Goal: Task Accomplishment & Management: Manage account settings

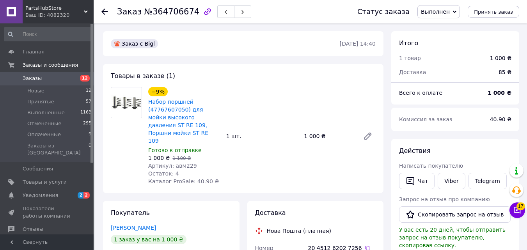
click at [158, 9] on span "№364706674" at bounding box center [171, 11] width 55 height 9
copy span "364706674"
click at [165, 11] on span "№364706674" at bounding box center [171, 11] width 55 height 9
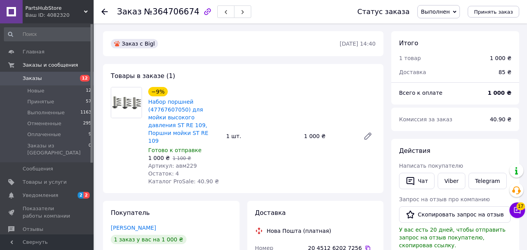
click at [184, 163] on span "Артикул: авм229" at bounding box center [172, 166] width 49 height 6
copy span "авм229"
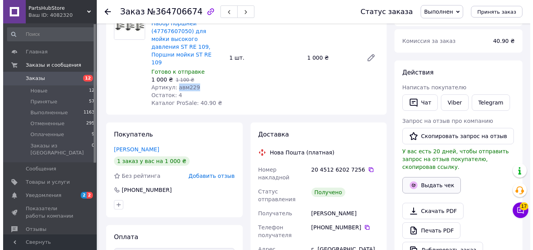
scroll to position [78, 0]
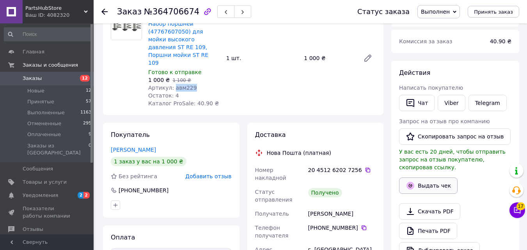
click at [442, 182] on button "Выдать чек" at bounding box center [428, 186] width 59 height 16
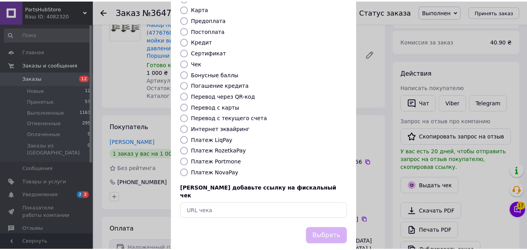
scroll to position [85, 0]
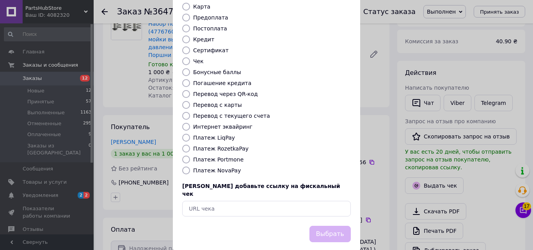
click at [212, 167] on label "Платеж NovaPay" at bounding box center [217, 170] width 48 height 6
click at [190, 167] on input "Платеж NovaPay" at bounding box center [186, 171] width 8 height 8
radio input "true"
click at [342, 226] on button "Выбрать" at bounding box center [329, 234] width 41 height 17
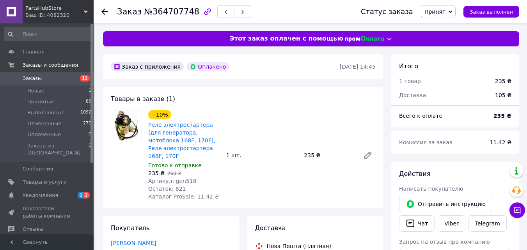
click at [183, 178] on span "Артикул: gen518" at bounding box center [172, 181] width 48 height 6
click at [160, 11] on span "№364707748" at bounding box center [171, 11] width 55 height 9
copy span "364707748"
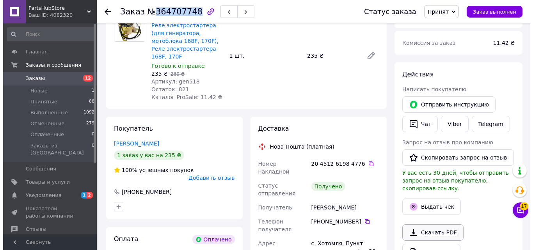
scroll to position [195, 0]
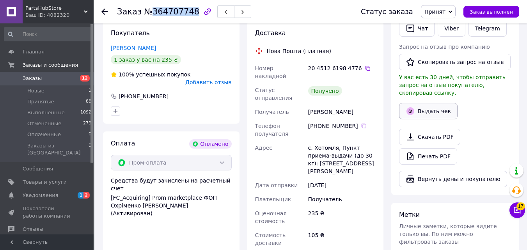
click at [427, 103] on button "Выдать чек" at bounding box center [428, 111] width 59 height 16
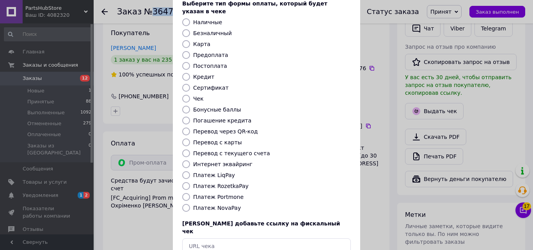
scroll to position [39, 0]
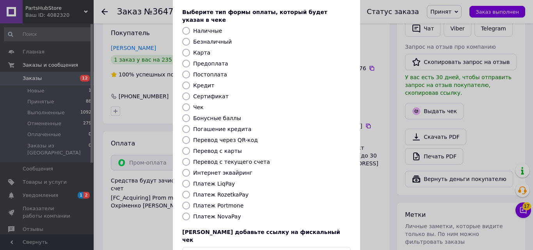
click at [193, 39] on label "Безналичный" at bounding box center [212, 42] width 39 height 6
click at [190, 38] on input "Безналичный" at bounding box center [186, 42] width 8 height 8
radio input "true"
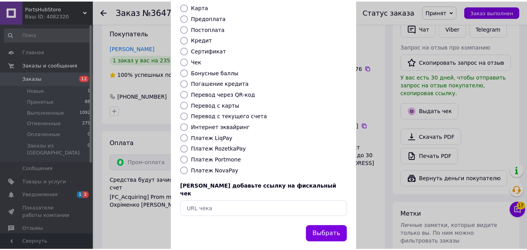
scroll to position [85, 0]
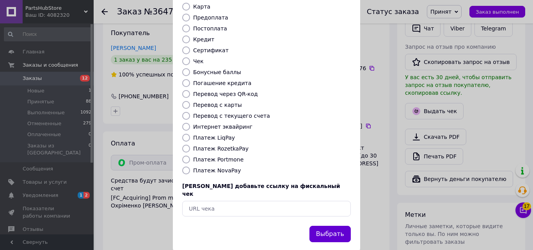
click at [340, 226] on button "Выбрать" at bounding box center [329, 234] width 41 height 17
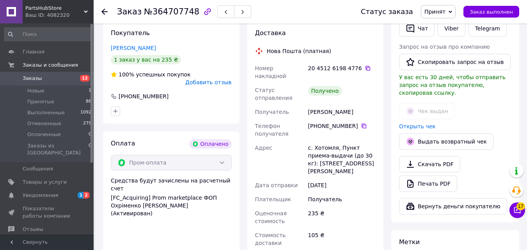
scroll to position [117, 0]
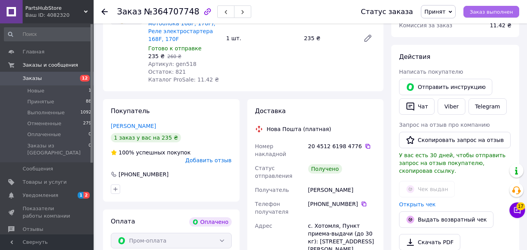
click at [506, 15] on span "Заказ выполнен" at bounding box center [491, 12] width 43 height 6
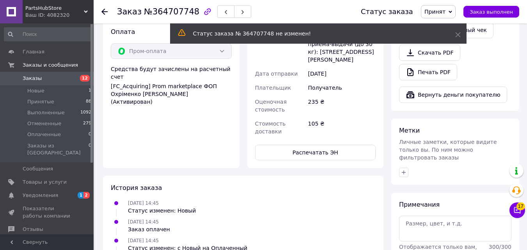
scroll to position [345, 0]
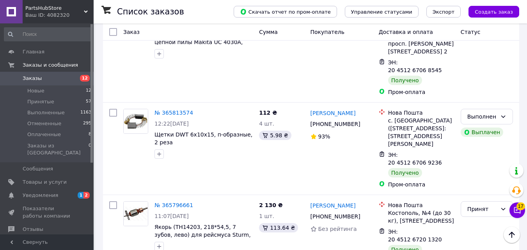
scroll to position [2653, 0]
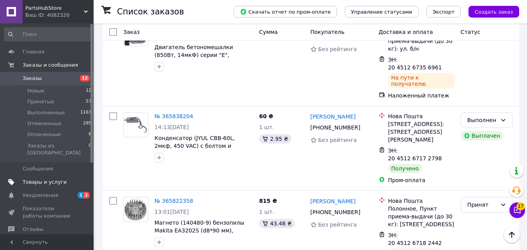
click at [53, 179] on span "Товары и услуги" at bounding box center [45, 182] width 44 height 7
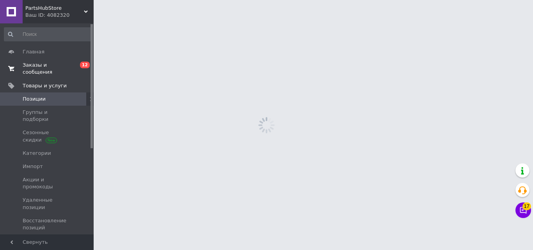
click at [62, 64] on span "Заказы и сообщения" at bounding box center [48, 69] width 50 height 14
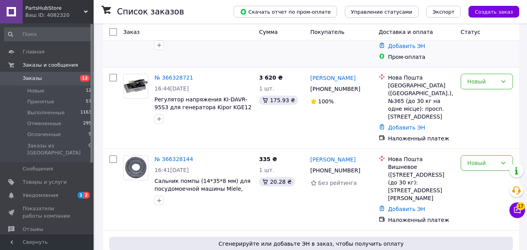
scroll to position [195, 0]
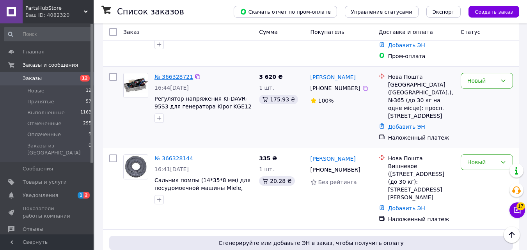
click at [185, 74] on link "№ 366328721" at bounding box center [174, 77] width 39 height 6
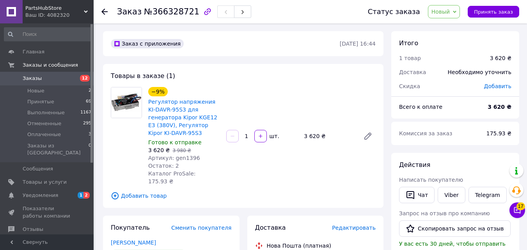
click at [180, 158] on span "Артикул: gen1396" at bounding box center [174, 158] width 52 height 6
copy span "gen1396"
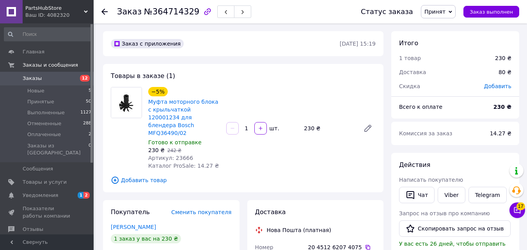
click at [181, 155] on span "Артикул: 23666" at bounding box center [170, 158] width 45 height 6
copy span "23666"
click at [156, 9] on span "№364714329" at bounding box center [171, 11] width 55 height 9
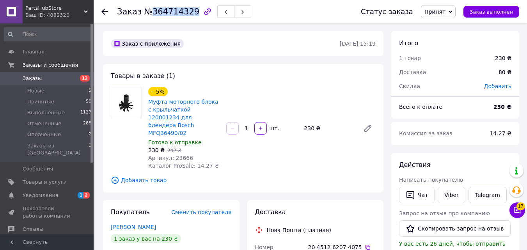
copy span "364714329"
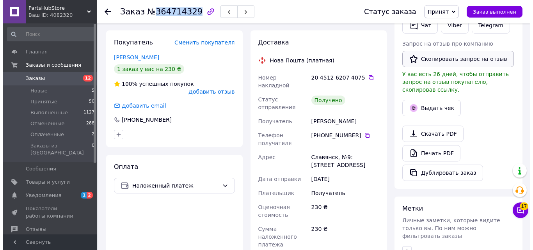
scroll to position [156, 0]
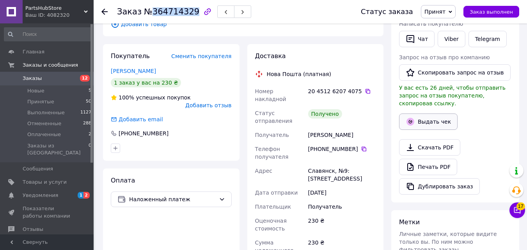
click at [438, 115] on button "Выдать чек" at bounding box center [428, 122] width 59 height 16
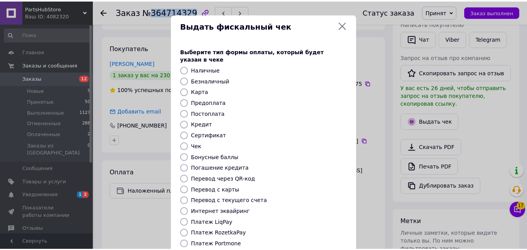
scroll to position [85, 0]
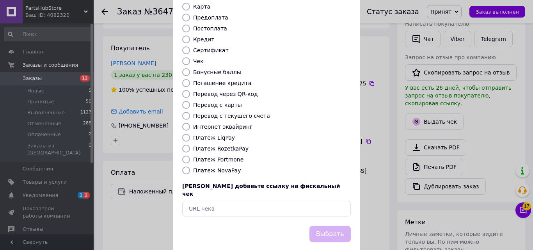
click at [212, 167] on label "Платеж NovaPay" at bounding box center [217, 170] width 48 height 6
click at [190, 167] on input "Платеж NovaPay" at bounding box center [186, 171] width 8 height 8
radio input "true"
click at [333, 226] on button "Выбрать" at bounding box center [329, 234] width 41 height 17
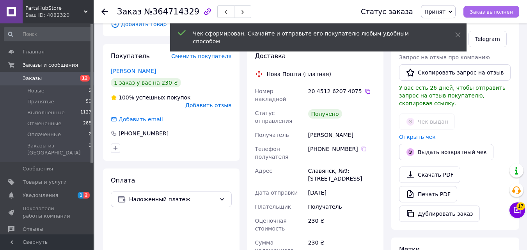
drag, startPoint x: 487, startPoint y: 11, endPoint x: 475, endPoint y: 11, distance: 11.3
click at [487, 11] on span "Заказ выполнен" at bounding box center [491, 12] width 43 height 6
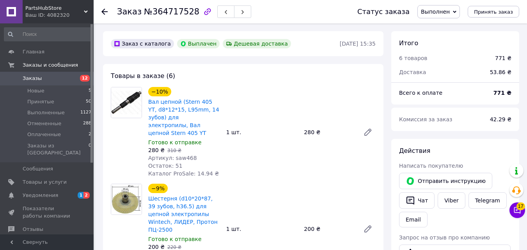
click at [170, 8] on span "№364717528" at bounding box center [171, 11] width 55 height 9
copy span "364717528"
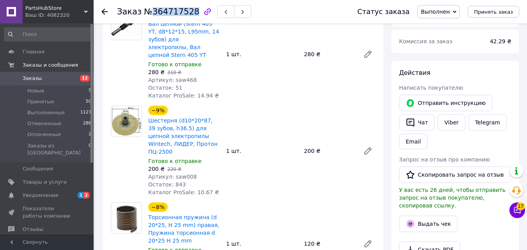
scroll to position [39, 0]
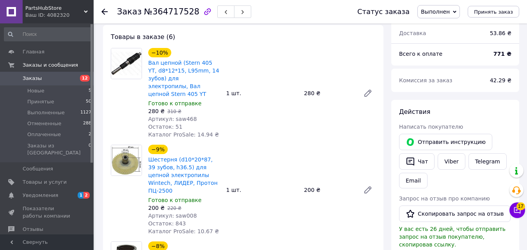
click at [181, 116] on span "Артикул: saw468" at bounding box center [172, 119] width 49 height 6
copy span "saw468"
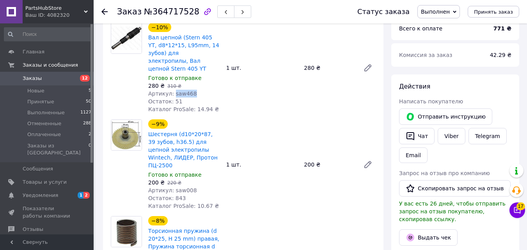
scroll to position [78, 0]
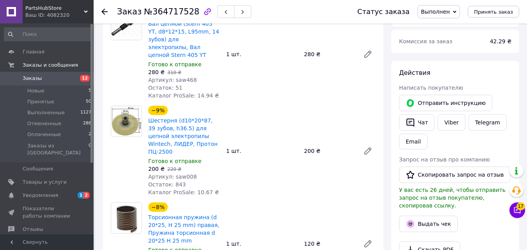
click at [181, 174] on span "Артикул: saw008" at bounding box center [172, 177] width 49 height 6
copy span "saw008"
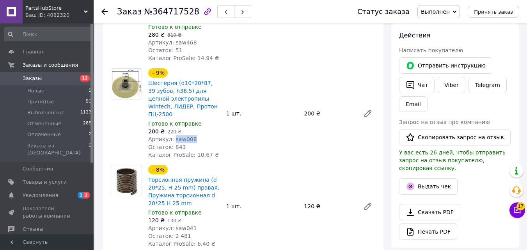
scroll to position [156, 0]
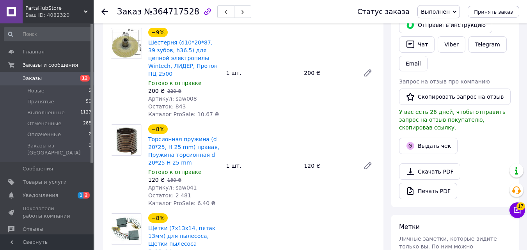
click at [185, 185] on span "Артикул: saw041" at bounding box center [172, 188] width 49 height 6
click at [184, 185] on span "Артикул: saw041" at bounding box center [172, 188] width 49 height 6
copy span "saw041"
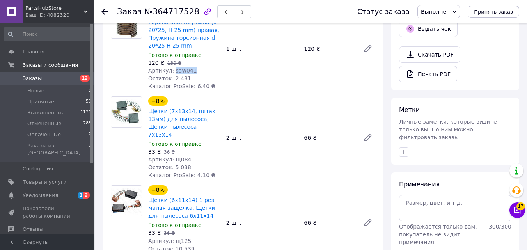
scroll to position [312, 0]
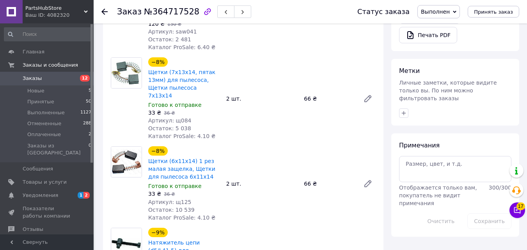
click at [175, 117] on span "Артикул: щ084" at bounding box center [169, 120] width 43 height 6
copy span "щ084"
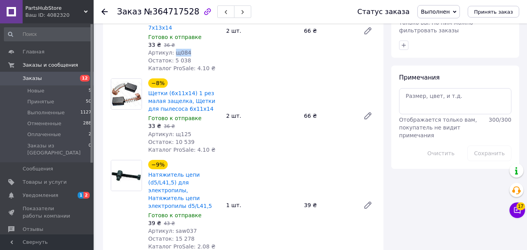
scroll to position [351, 0]
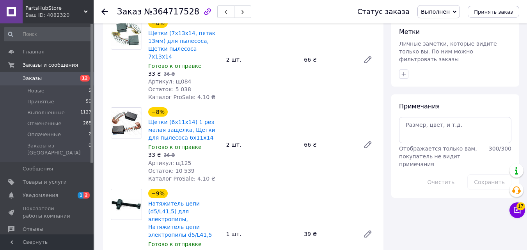
click at [181, 160] on span "Артикул: щ125" at bounding box center [169, 163] width 43 height 6
copy span "щ125"
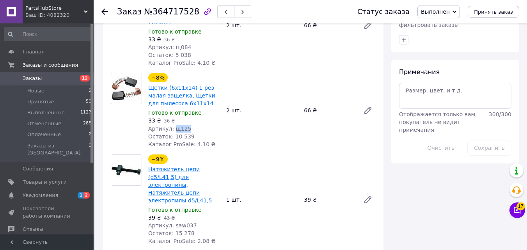
scroll to position [429, 0]
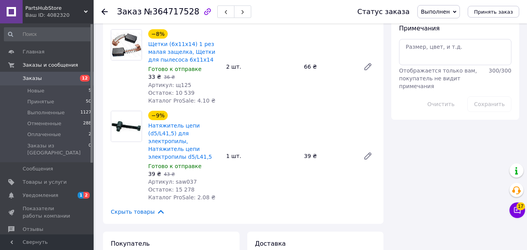
click at [183, 179] on span "Артикул: saw037" at bounding box center [172, 182] width 49 height 6
copy span "saw037"
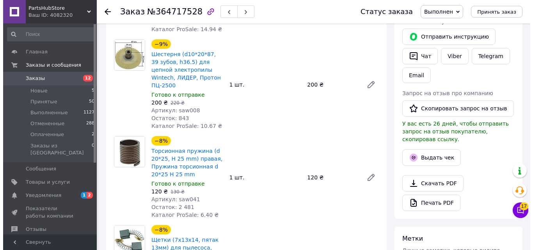
scroll to position [78, 0]
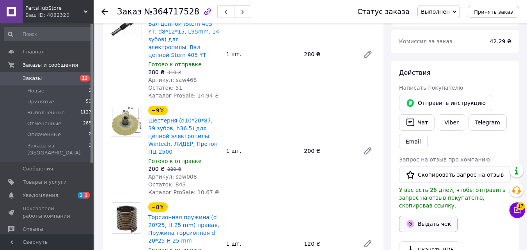
click at [432, 219] on button "Выдать чек" at bounding box center [428, 224] width 59 height 16
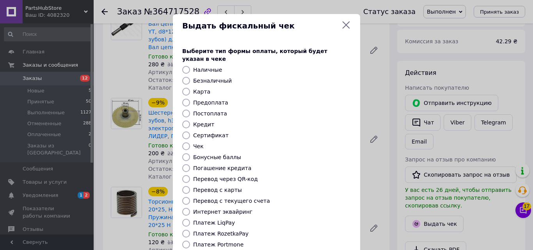
click at [217, 78] on label "Безналичный" at bounding box center [212, 81] width 39 height 6
click at [190, 77] on input "Безналичный" at bounding box center [186, 81] width 8 height 8
radio input "true"
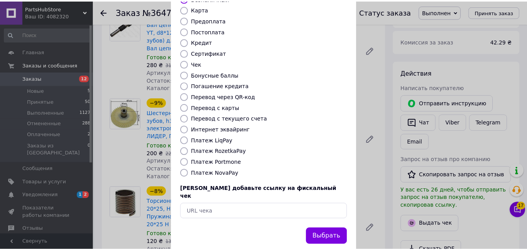
scroll to position [85, 0]
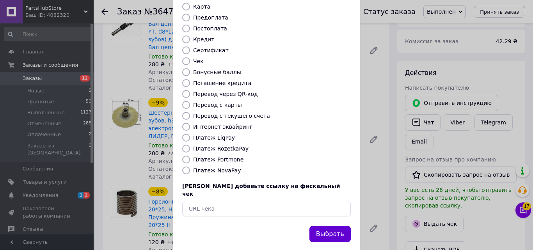
click at [341, 226] on button "Выбрать" at bounding box center [329, 234] width 41 height 17
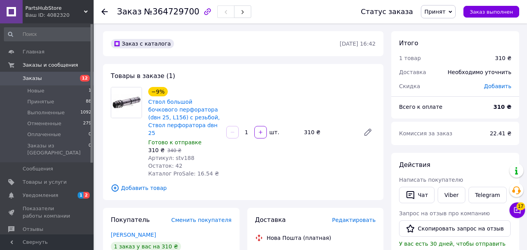
click at [176, 155] on span "Артикул: stv188" at bounding box center [171, 158] width 46 height 6
copy span "stv188"
click at [162, 20] on div "Заказ №364729700" at bounding box center [231, 11] width 228 height 23
click at [163, 16] on span "№364729700" at bounding box center [171, 11] width 55 height 9
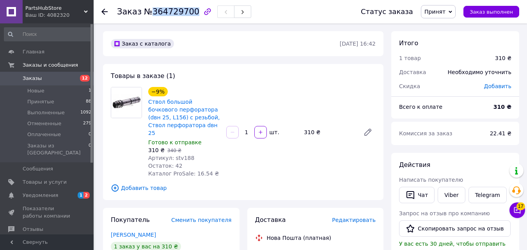
click at [163, 16] on span "№364729700" at bounding box center [171, 11] width 55 height 9
copy span "364729700"
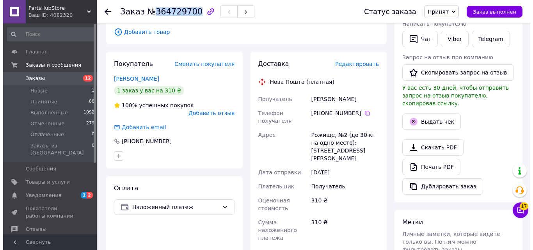
scroll to position [195, 0]
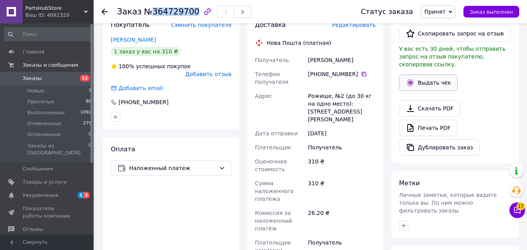
click at [434, 75] on button "Выдать чек" at bounding box center [428, 83] width 59 height 16
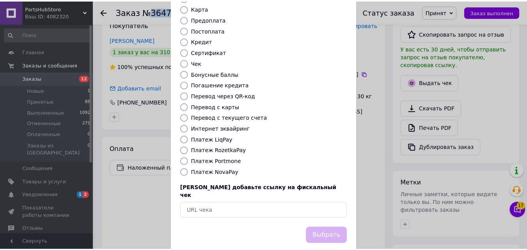
scroll to position [85, 0]
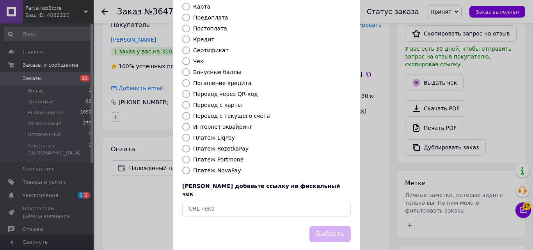
drag, startPoint x: 210, startPoint y: 163, endPoint x: 264, endPoint y: 192, distance: 61.3
click at [210, 167] on label "Платеж NovaPay" at bounding box center [217, 170] width 48 height 6
click at [190, 167] on input "Платеж NovaPay" at bounding box center [186, 171] width 8 height 8
radio input "true"
click at [342, 226] on button "Выбрать" at bounding box center [329, 234] width 41 height 17
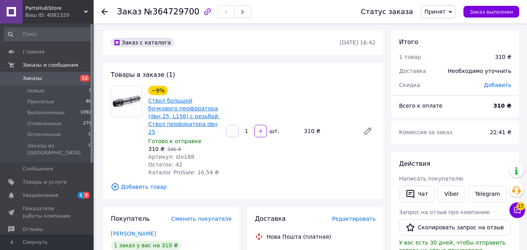
scroll to position [0, 0]
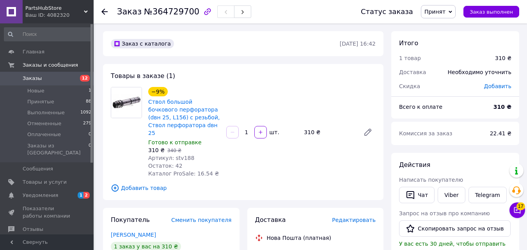
click at [149, 8] on span "№364729700" at bounding box center [171, 11] width 55 height 9
copy span "364729700"
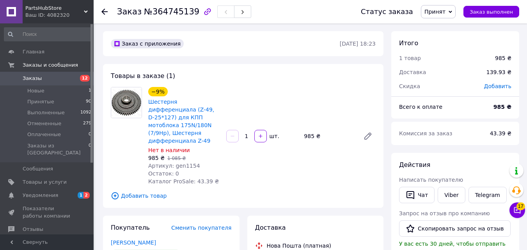
click at [172, 163] on span "Артикул: gen1154" at bounding box center [174, 166] width 52 height 6
click at [173, 163] on span "Артикул: gen1154" at bounding box center [174, 166] width 52 height 6
copy span "gen1154"
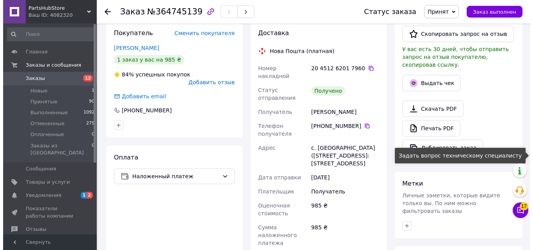
scroll to position [195, 0]
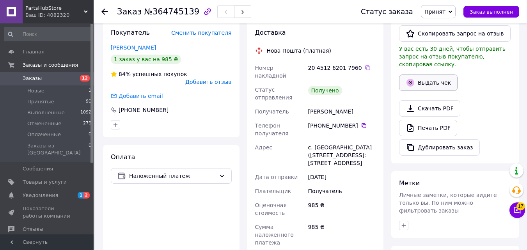
click at [434, 75] on button "Выдать чек" at bounding box center [428, 83] width 59 height 16
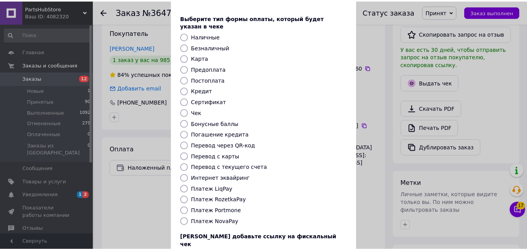
scroll to position [78, 0]
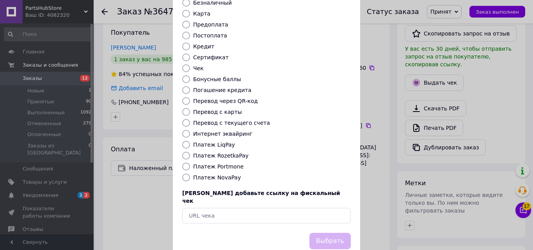
click at [210, 174] on div "Платеж NovaPay" at bounding box center [272, 178] width 161 height 8
click at [192, 174] on div "Платеж NovaPay" at bounding box center [272, 178] width 161 height 8
click at [182, 174] on input "Платеж NovaPay" at bounding box center [186, 178] width 8 height 8
radio input "true"
click at [334, 233] on button "Выбрать" at bounding box center [329, 241] width 41 height 17
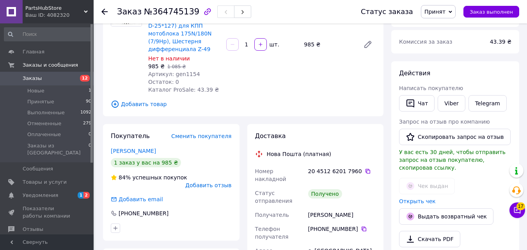
scroll to position [0, 0]
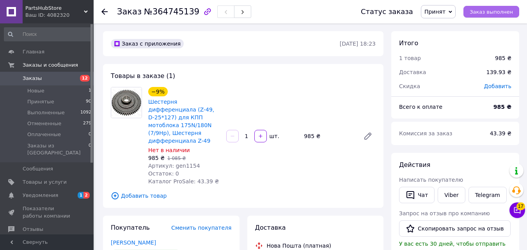
click at [506, 9] on span "Заказ выполнен" at bounding box center [491, 12] width 43 height 6
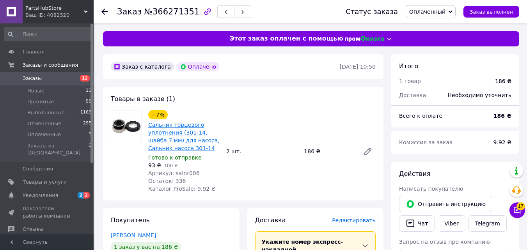
scroll to position [39, 0]
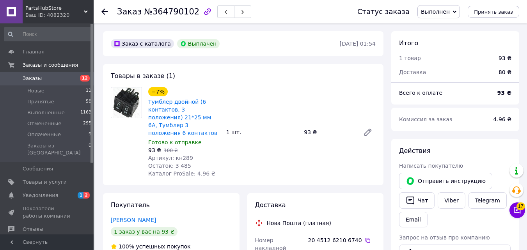
click at [176, 155] on span "Артикул: кн289" at bounding box center [170, 158] width 45 height 6
click at [177, 155] on span "Артикул: кн289" at bounding box center [170, 158] width 45 height 6
copy span "кн289"
click at [169, 14] on span "№364790102" at bounding box center [171, 11] width 55 height 9
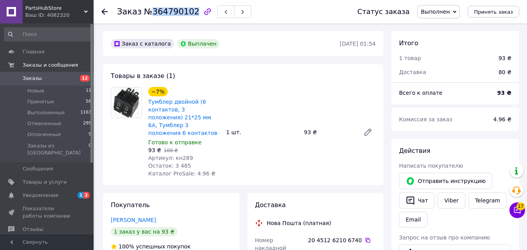
copy span "364790102"
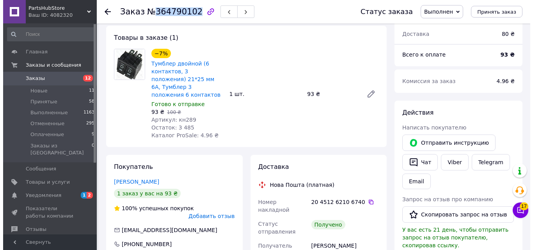
scroll to position [156, 0]
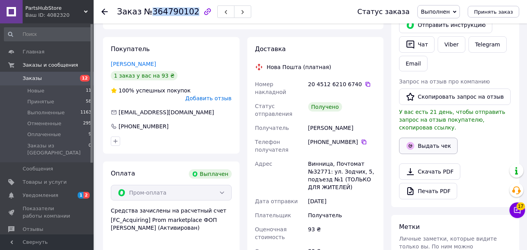
click at [438, 138] on button "Выдать чек" at bounding box center [428, 146] width 59 height 16
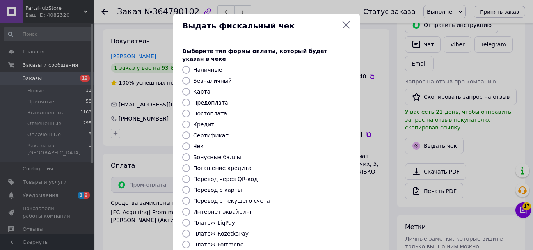
click at [209, 78] on label "Безналичный" at bounding box center [212, 81] width 39 height 6
click at [190, 77] on input "Безналичный" at bounding box center [186, 81] width 8 height 8
radio input "true"
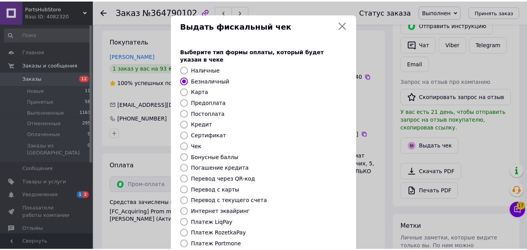
scroll to position [85, 0]
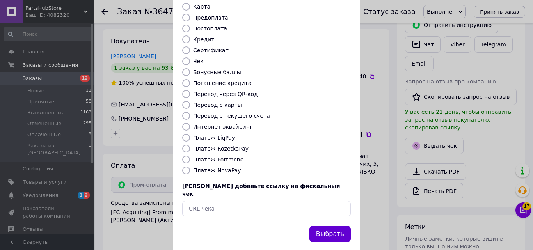
click at [340, 226] on button "Выбрать" at bounding box center [329, 234] width 41 height 17
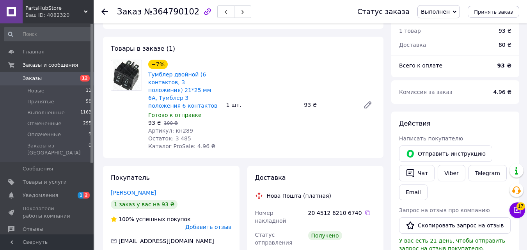
scroll to position [0, 0]
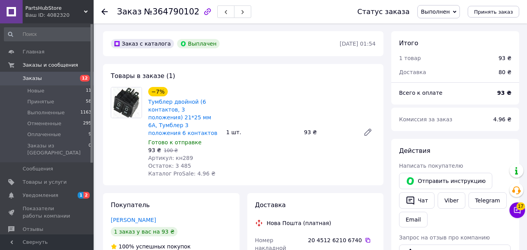
click at [169, 13] on span "№364790102" at bounding box center [171, 11] width 55 height 9
copy span "364790102"
click at [185, 155] on span "Артикул: кн289" at bounding box center [170, 158] width 45 height 6
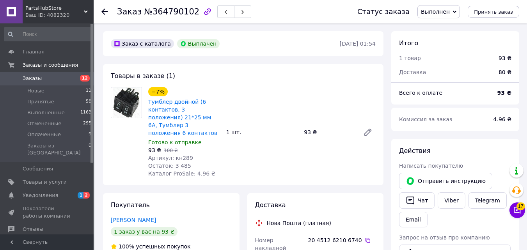
click at [180, 155] on span "Артикул: кн289" at bounding box center [170, 158] width 45 height 6
copy span "кн289"
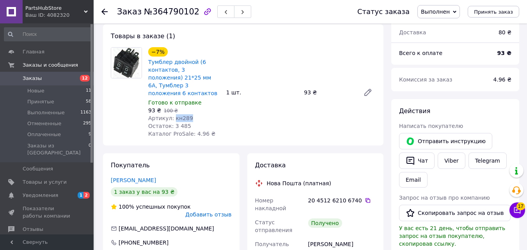
scroll to position [156, 0]
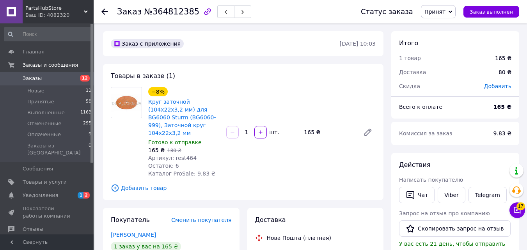
click at [157, 11] on span "№364812385" at bounding box center [171, 11] width 55 height 9
copy span "364812385"
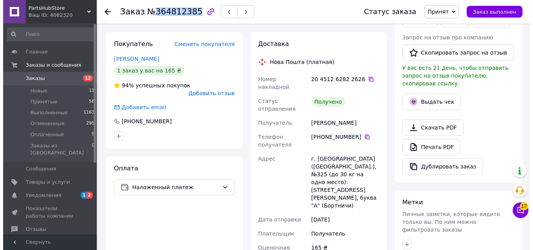
scroll to position [195, 0]
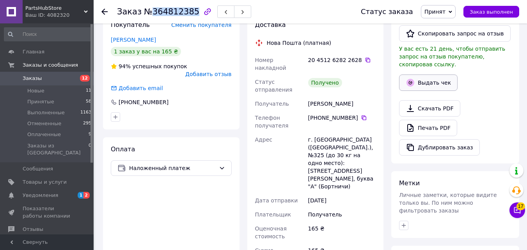
click at [425, 79] on button "Выдать чек" at bounding box center [428, 83] width 59 height 16
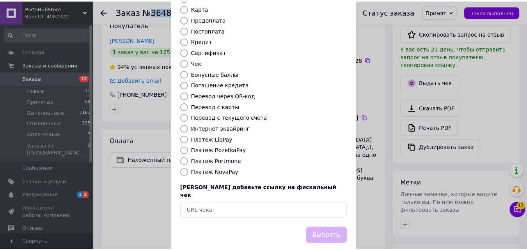
scroll to position [85, 0]
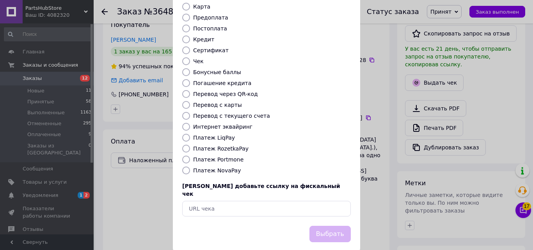
click at [215, 167] on label "Платеж NovaPay" at bounding box center [217, 170] width 48 height 6
click at [190, 167] on input "Платеж NovaPay" at bounding box center [186, 171] width 8 height 8
radio input "true"
click at [337, 226] on button "Выбрать" at bounding box center [329, 234] width 41 height 17
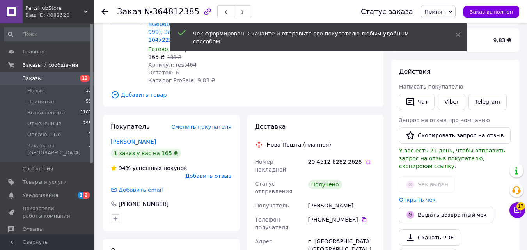
scroll to position [0, 0]
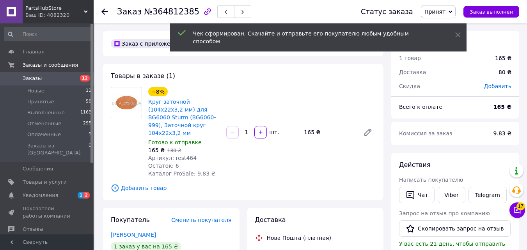
click at [183, 155] on span "Артикул: rest464" at bounding box center [172, 158] width 48 height 6
copy span "rest464"
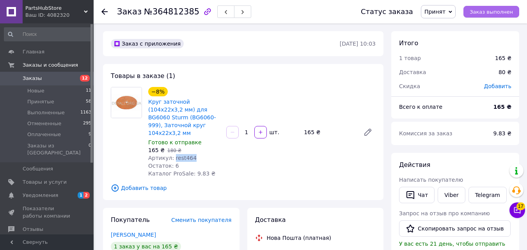
click at [498, 11] on span "Заказ выполнен" at bounding box center [491, 12] width 43 height 6
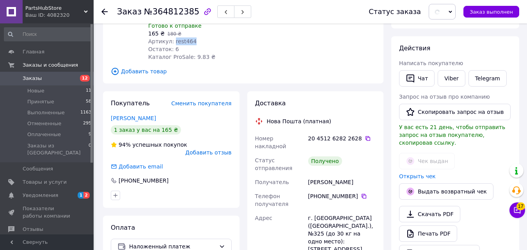
scroll to position [117, 0]
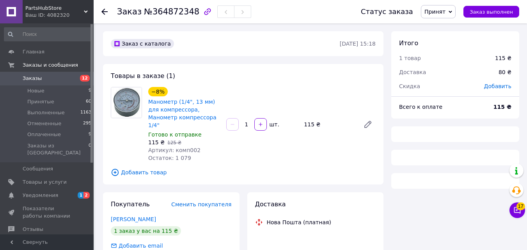
click at [156, 12] on span "№364872348" at bounding box center [171, 11] width 55 height 9
click at [155, 11] on span "№364872348" at bounding box center [171, 11] width 55 height 9
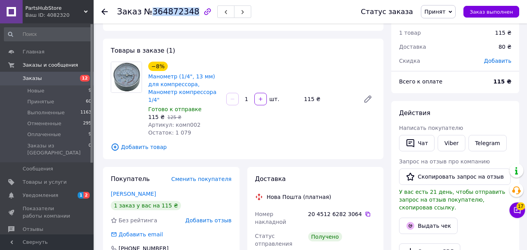
scroll to position [39, 0]
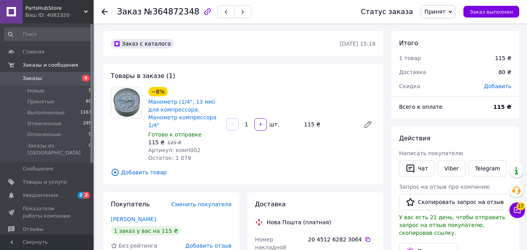
click at [162, 12] on span "№364872348" at bounding box center [171, 11] width 55 height 9
copy span "364872348"
click at [181, 147] on span "Артикул: комп002" at bounding box center [174, 150] width 52 height 6
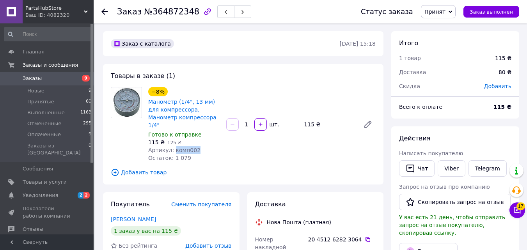
copy span "комп002"
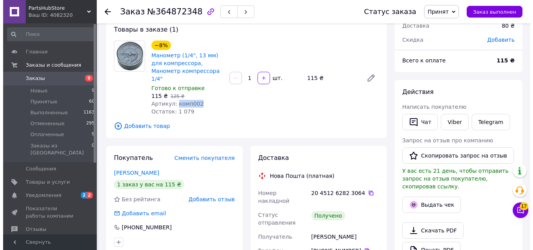
scroll to position [117, 0]
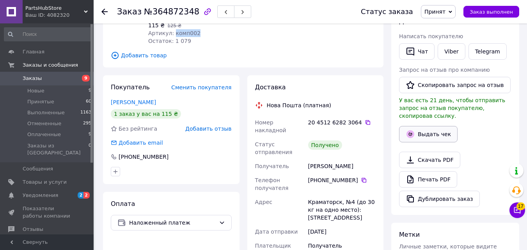
click at [452, 126] on button "Выдать чек" at bounding box center [428, 134] width 59 height 16
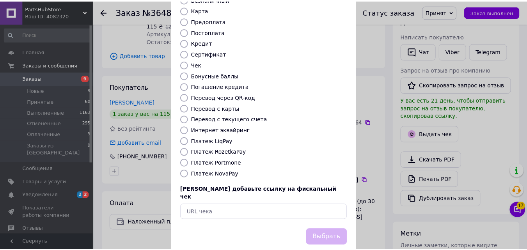
scroll to position [85, 0]
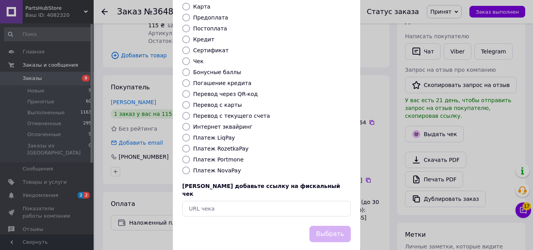
click at [216, 167] on label "Платеж NovaPay" at bounding box center [217, 170] width 48 height 6
click at [190, 167] on input "Платеж NovaPay" at bounding box center [186, 171] width 8 height 8
radio input "true"
click at [323, 226] on button "Выбрать" at bounding box center [329, 234] width 41 height 17
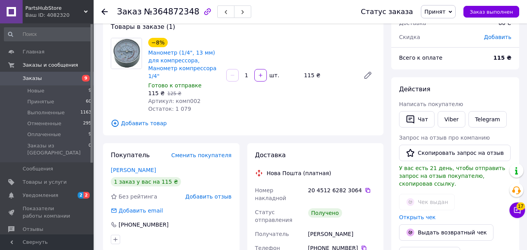
scroll to position [0, 0]
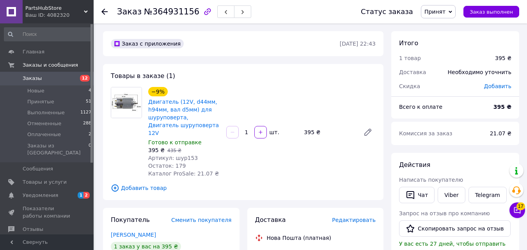
click at [156, 15] on span "№364931156" at bounding box center [171, 11] width 55 height 9
copy span "364931156"
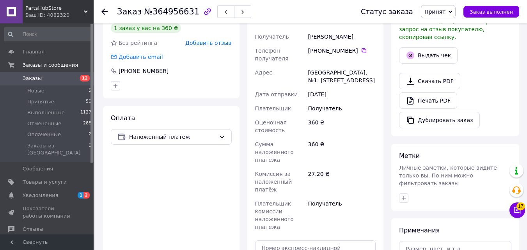
scroll to position [78, 0]
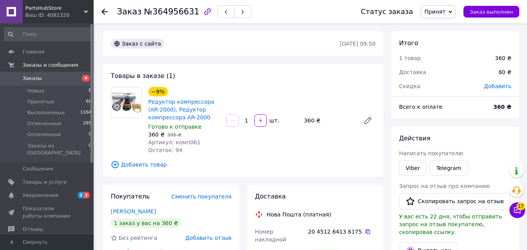
click at [162, 12] on span "№364956631" at bounding box center [171, 11] width 55 height 9
copy span "364956631"
click at [189, 137] on div "360 ₴   395 ₴" at bounding box center [184, 135] width 72 height 8
click at [189, 142] on span "Артикул: комп061" at bounding box center [174, 142] width 52 height 6
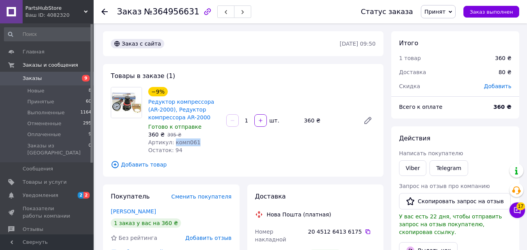
click at [189, 142] on span "Артикул: комп061" at bounding box center [174, 142] width 52 height 6
copy span "комп061"
click at [158, 11] on span "№364956631" at bounding box center [171, 11] width 55 height 9
copy span "364956631"
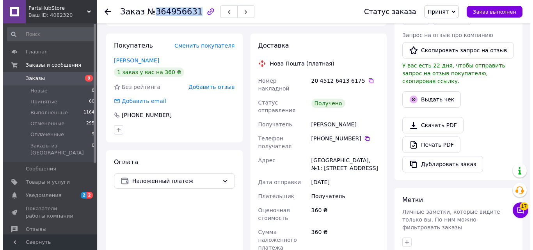
scroll to position [156, 0]
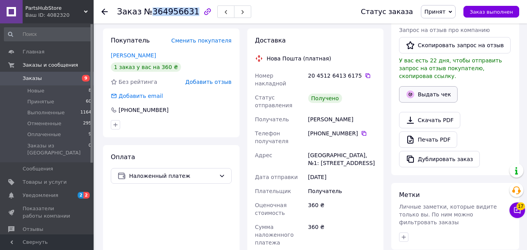
click at [426, 86] on button "Выдать чек" at bounding box center [428, 94] width 59 height 16
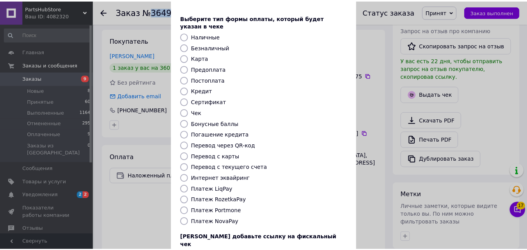
scroll to position [78, 0]
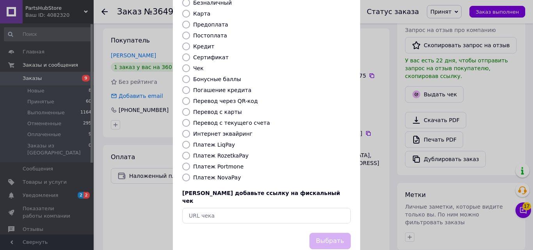
click at [224, 174] on div "Платеж NovaPay" at bounding box center [272, 178] width 161 height 8
click at [221, 174] on label "Платеж NovaPay" at bounding box center [217, 177] width 48 height 6
click at [190, 174] on input "Платеж NovaPay" at bounding box center [186, 178] width 8 height 8
radio input "true"
click at [322, 233] on button "Выбрать" at bounding box center [329, 241] width 41 height 17
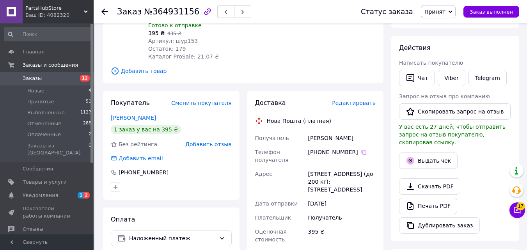
scroll to position [117, 0]
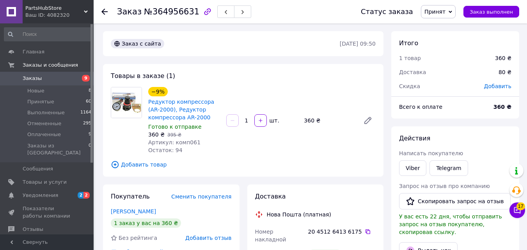
click at [144, 16] on span "№364956631" at bounding box center [171, 11] width 55 height 9
click at [164, 16] on span "№364956631" at bounding box center [171, 11] width 55 height 9
copy span "364956631"
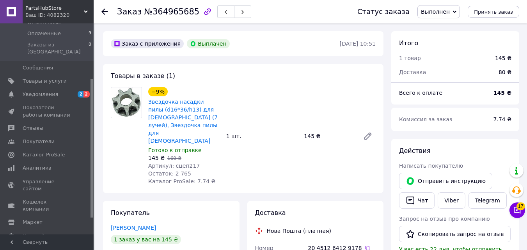
scroll to position [108, 0]
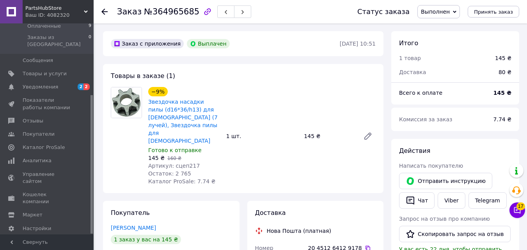
click at [163, 21] on div "Заказ №364965685" at bounding box center [229, 11] width 225 height 23
click at [163, 17] on div "Заказ №364965685" at bounding box center [184, 11] width 134 height 13
copy span "364965685"
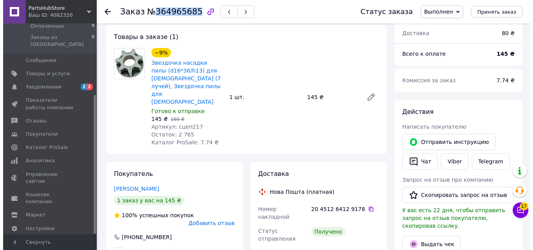
scroll to position [117, 0]
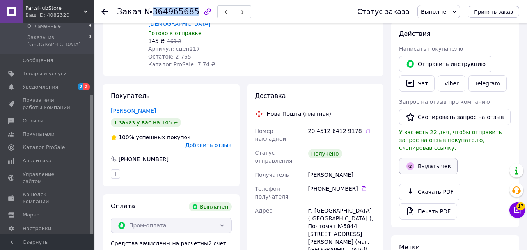
click at [438, 162] on button "Выдать чек" at bounding box center [428, 166] width 59 height 16
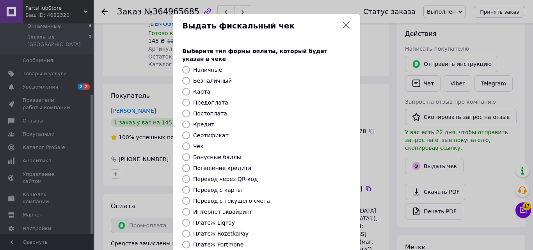
click at [223, 78] on label "Безналичный" at bounding box center [212, 81] width 39 height 6
drag, startPoint x: 183, startPoint y: 65, endPoint x: 183, endPoint y: 71, distance: 5.5
click at [183, 67] on div "Выберите тип формы оплаты, который будет указан в чеке Наличные Безналичный Кар…" at bounding box center [266, 174] width 187 height 273
click at [183, 77] on input "Безналичный" at bounding box center [186, 81] width 8 height 8
radio input "true"
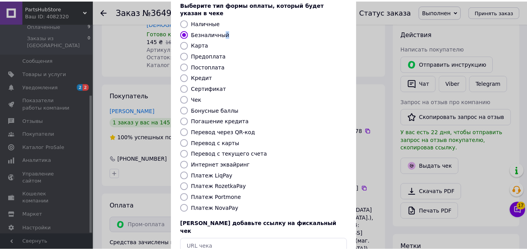
scroll to position [85, 0]
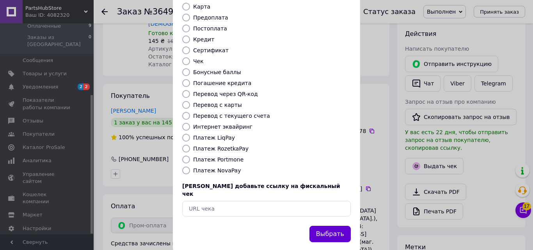
click at [325, 226] on button "Выбрать" at bounding box center [329, 234] width 41 height 17
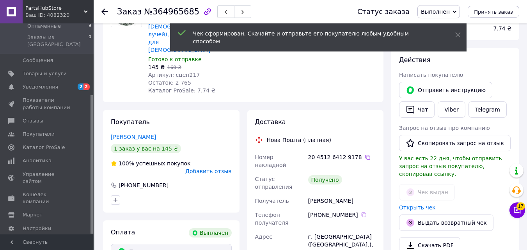
scroll to position [0, 0]
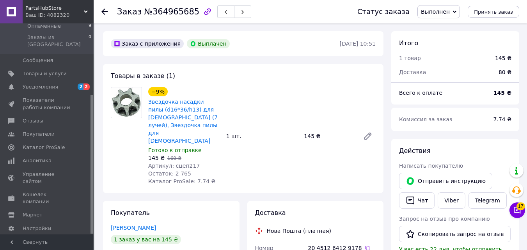
click at [180, 163] on span "Артикул: сцеп217" at bounding box center [174, 166] width 52 height 6
copy span "сцеп217"
